Goal: Navigation & Orientation: Go to known website

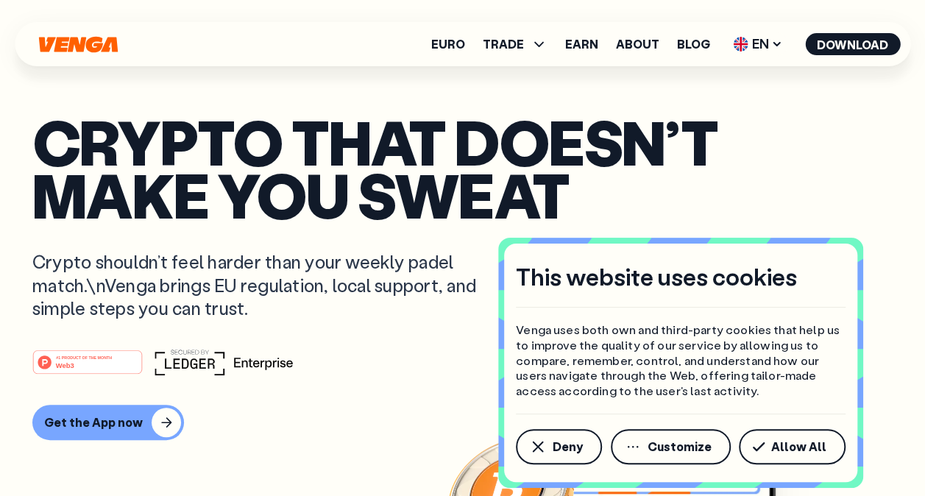
click at [90, 44] on icon "Home" at bounding box center [77, 44] width 79 height 16
drag, startPoint x: 84, startPoint y: 38, endPoint x: 68, endPoint y: 43, distance: 17.0
click at [62, 43] on icon "Home" at bounding box center [78, 44] width 82 height 17
click at [62, 43] on icon "Home" at bounding box center [77, 44] width 79 height 16
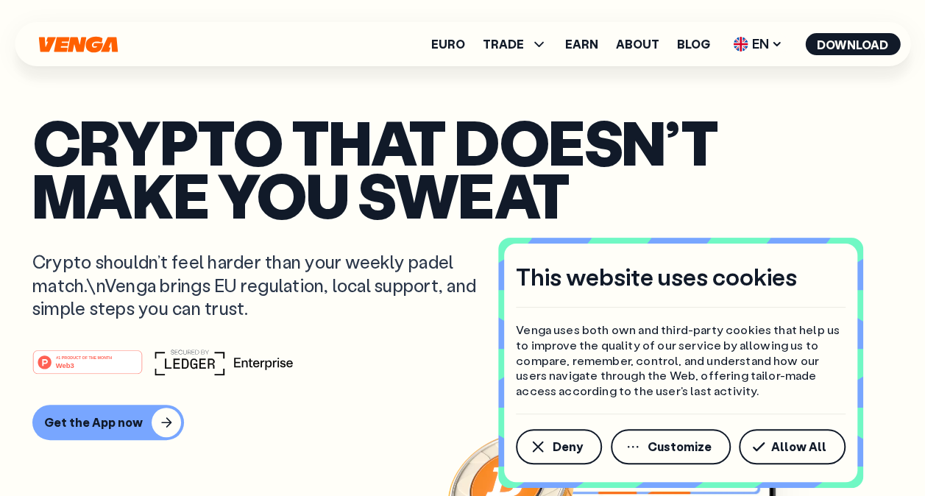
drag, startPoint x: 59, startPoint y: 38, endPoint x: -3, endPoint y: 104, distance: 90.6
